Goal: Check status

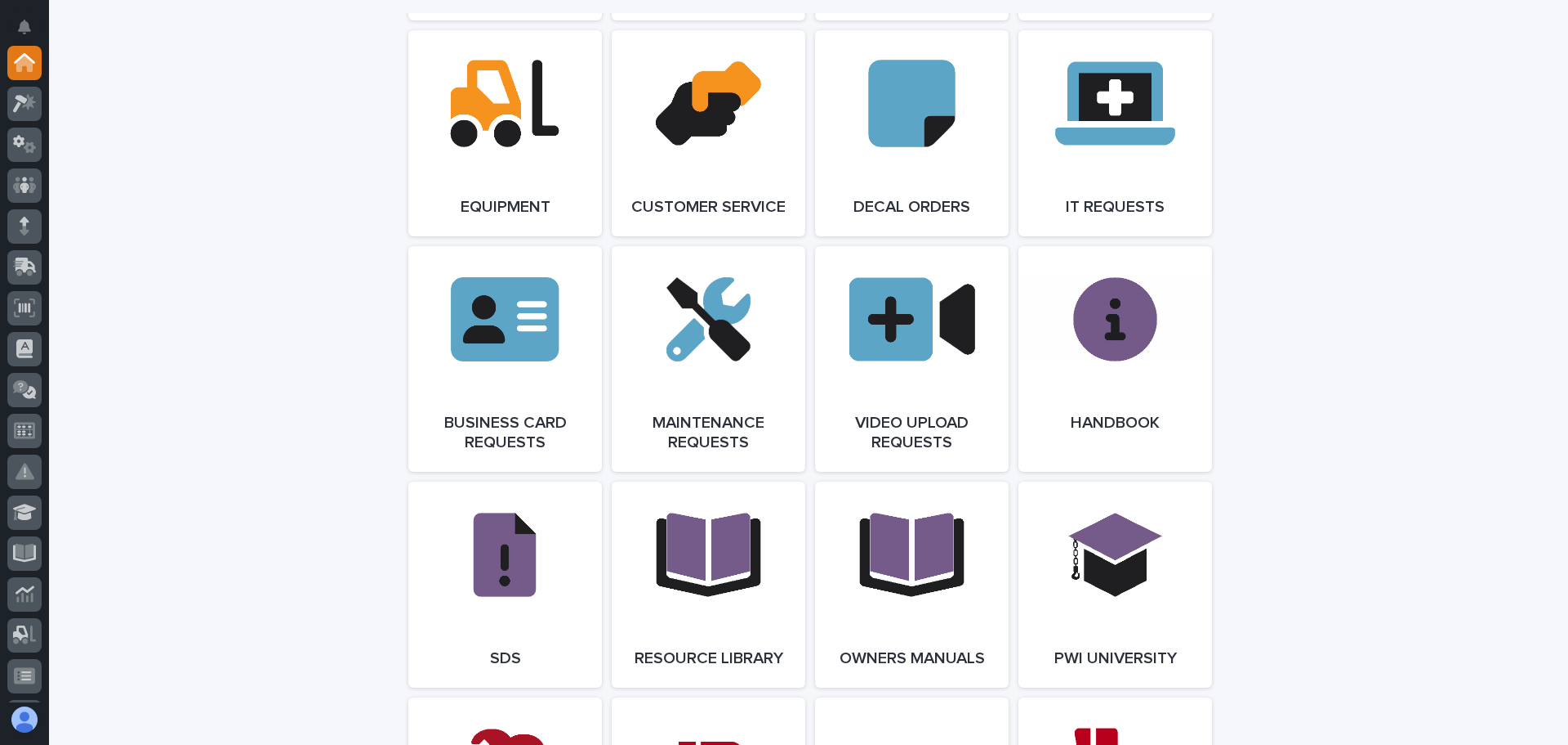
scroll to position [2289, 0]
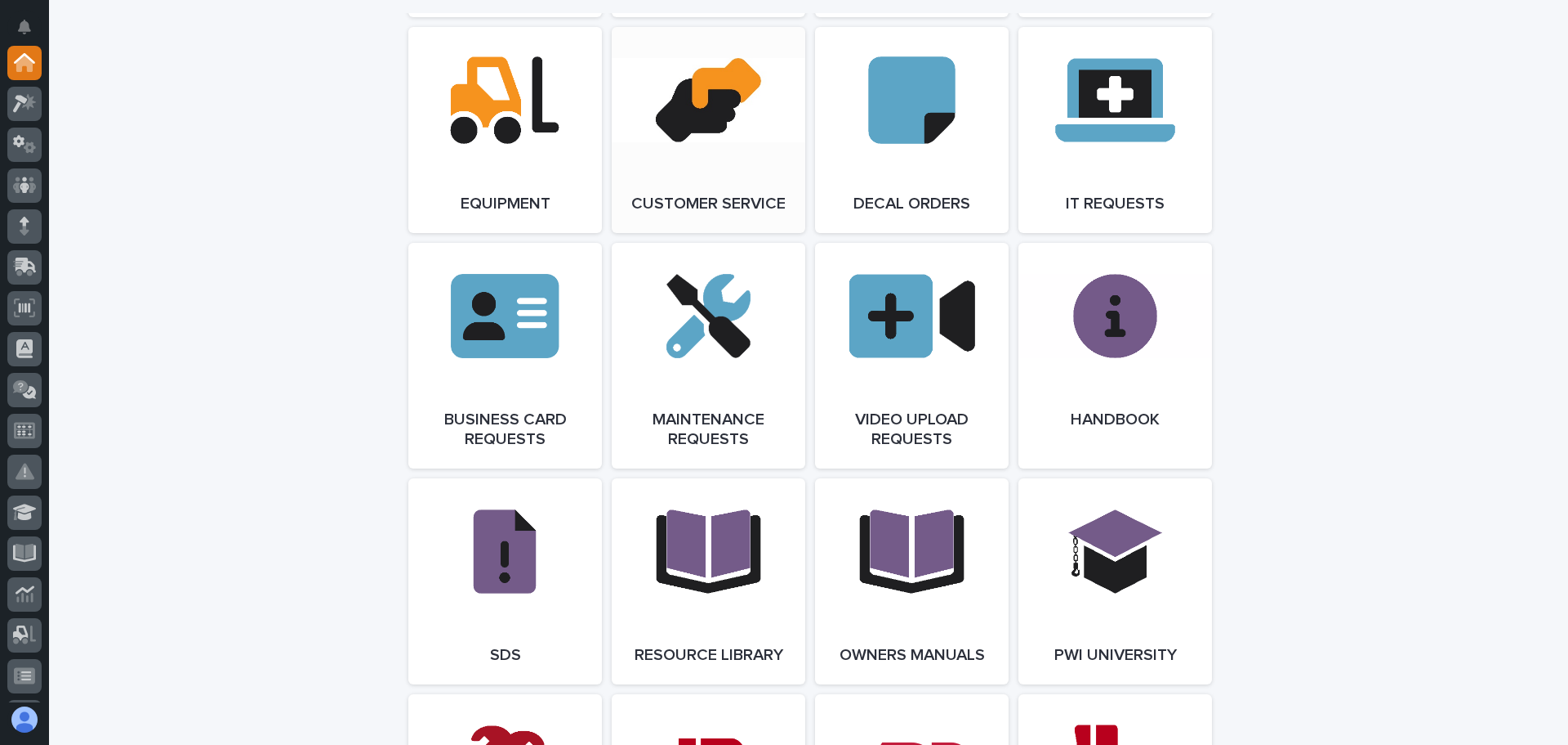
click at [704, 120] on link "Open Link" at bounding box center [709, 130] width 194 height 205
click at [694, 118] on link "Open Link" at bounding box center [709, 130] width 194 height 205
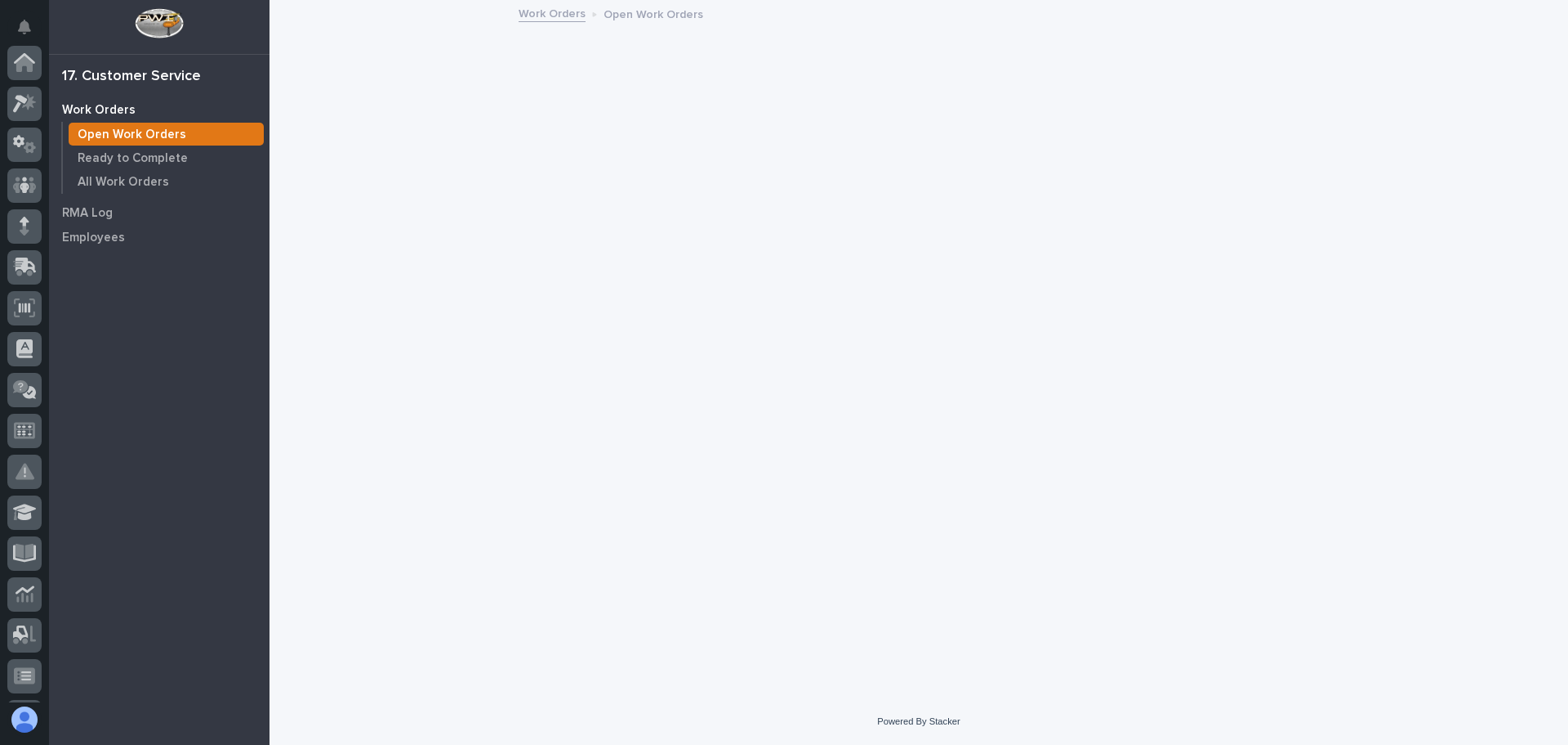
scroll to position [283, 0]
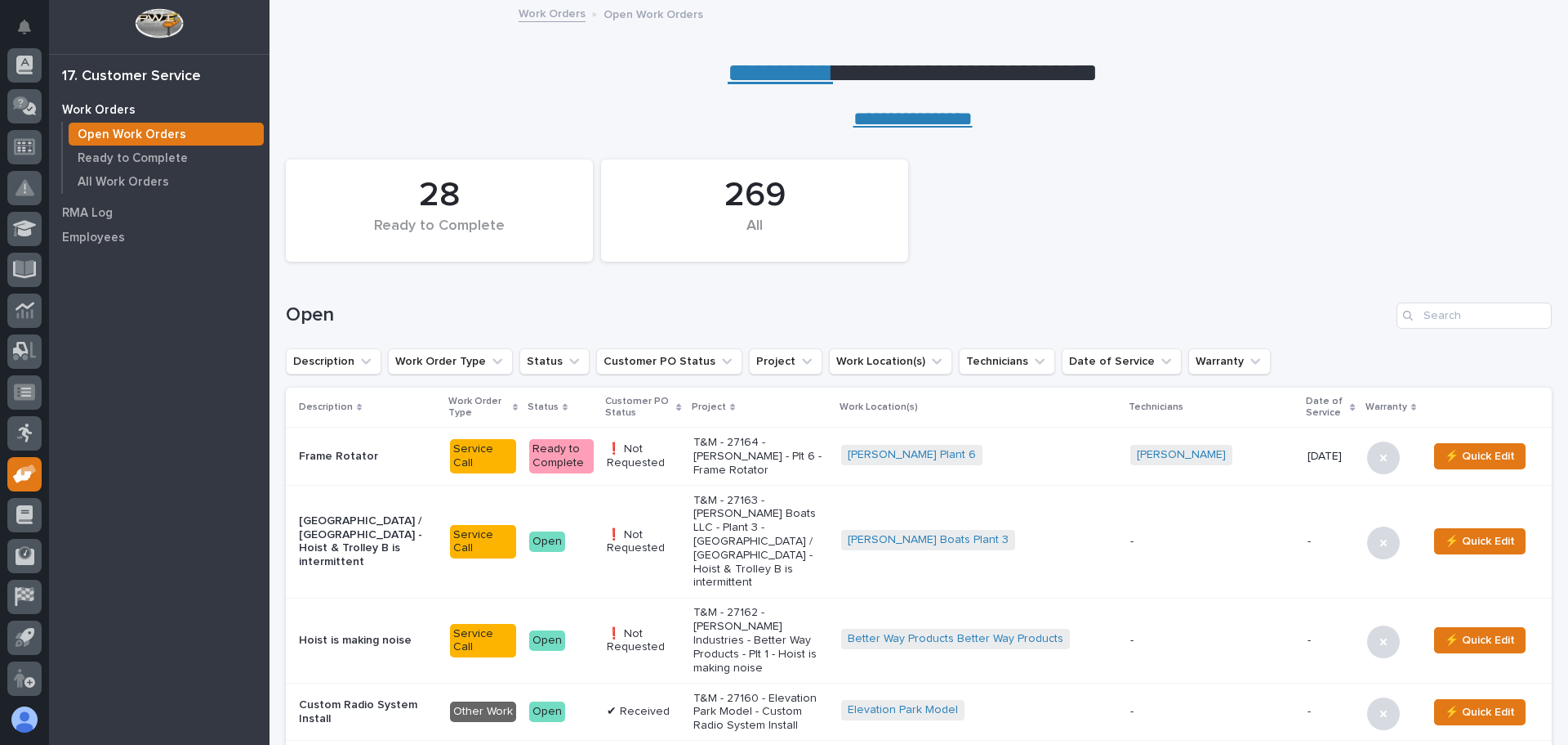
click at [1406, 309] on div "Search" at bounding box center [1409, 316] width 26 height 26
click at [1421, 317] on input "Search" at bounding box center [1474, 316] width 155 height 26
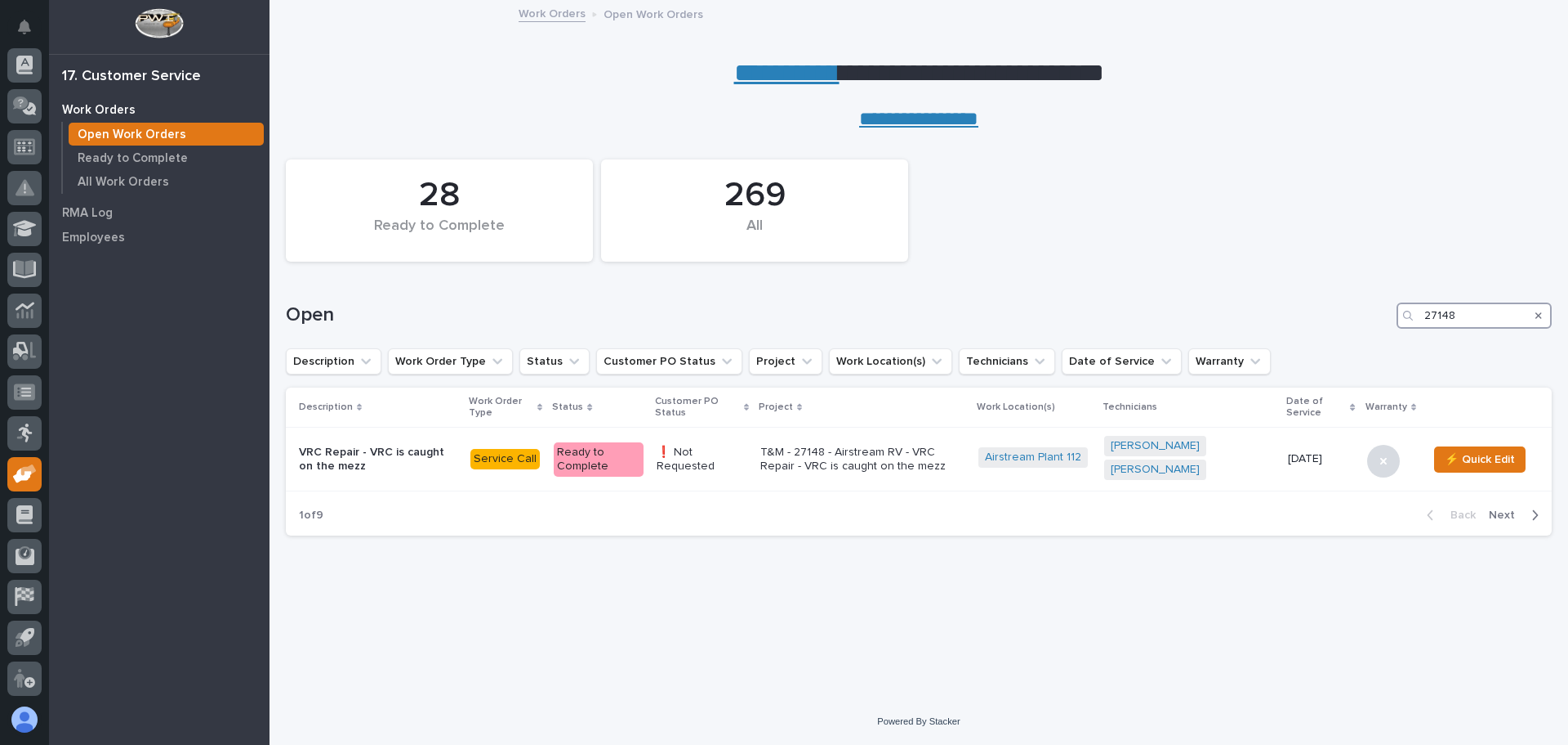
type input "27148"
click at [419, 450] on p "VRC Repair - VRC is caught on the mezz" at bounding box center [378, 459] width 159 height 28
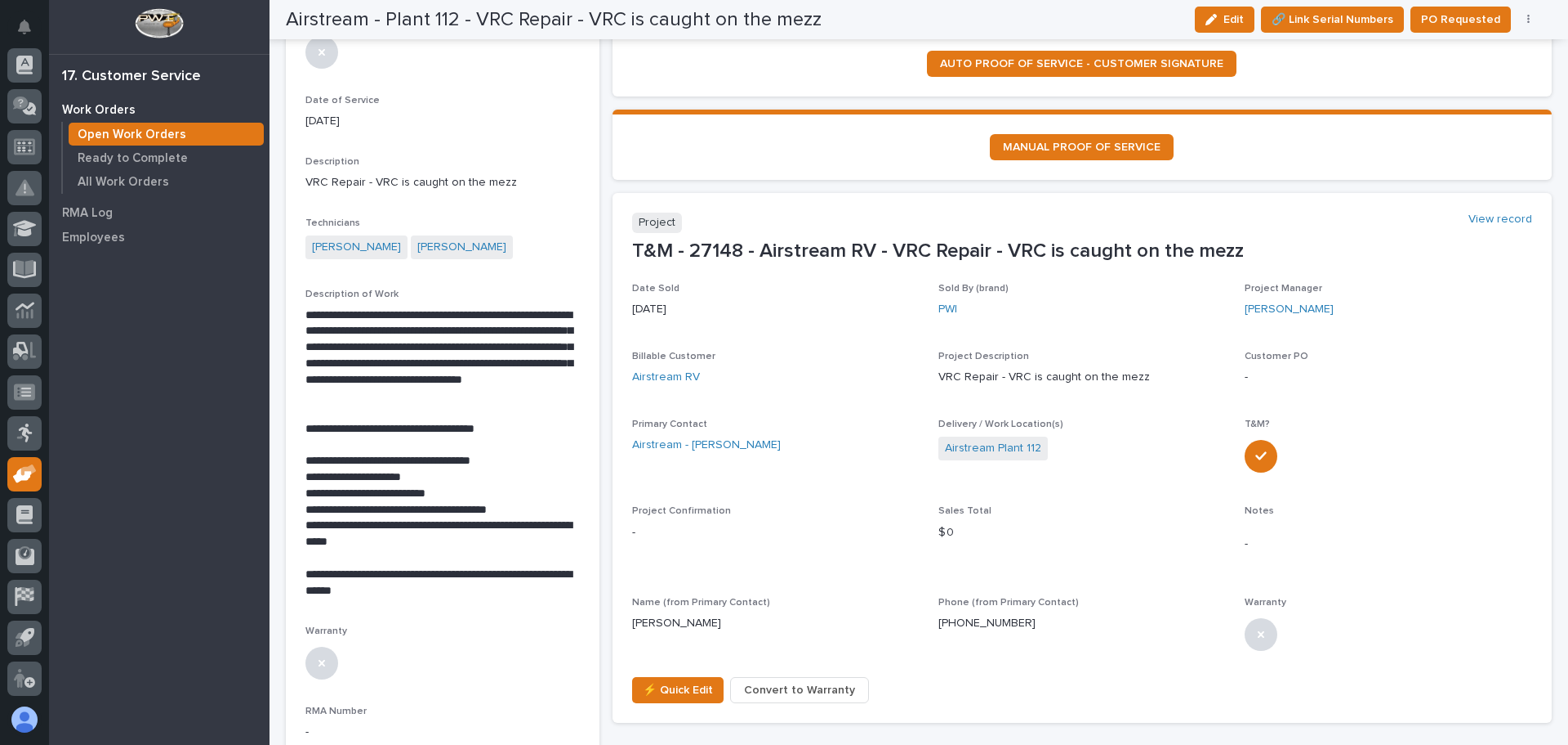
scroll to position [293, 0]
